Goal: Task Accomplishment & Management: Use online tool/utility

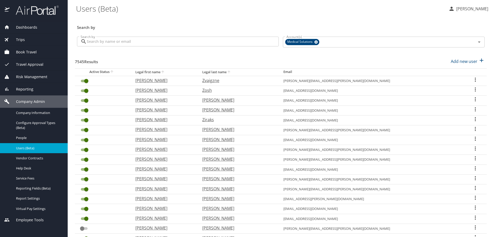
click at [25, 53] on span "Book Travel" at bounding box center [23, 52] width 27 height 6
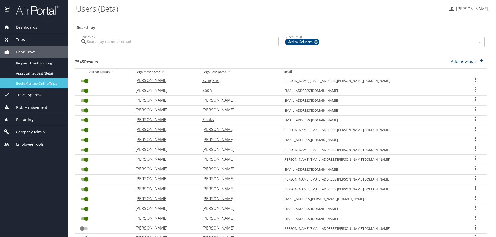
click at [26, 82] on span "Book/Manage Online Trips" at bounding box center [38, 83] width 45 height 5
